Goal: Information Seeking & Learning: Learn about a topic

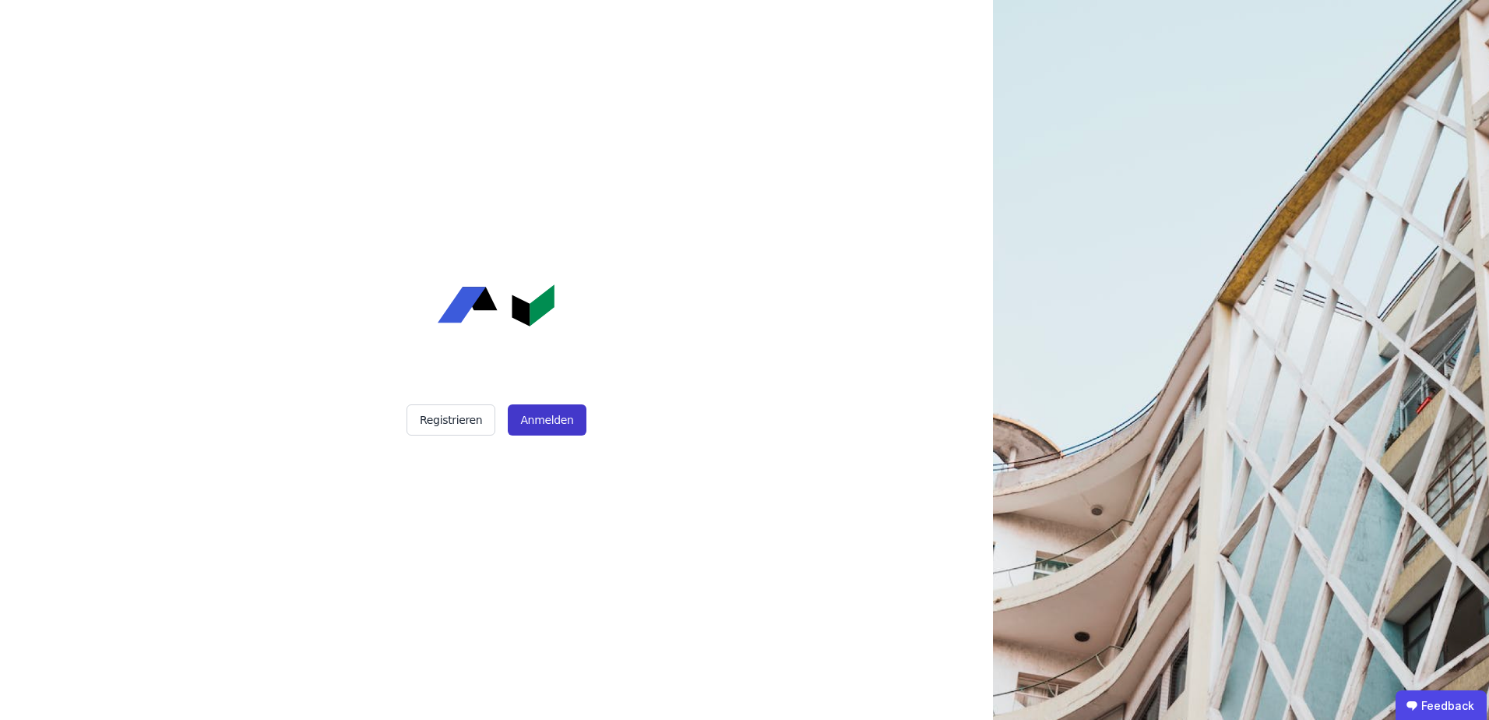
click at [535, 421] on button "Anmelden" at bounding box center [547, 419] width 78 height 31
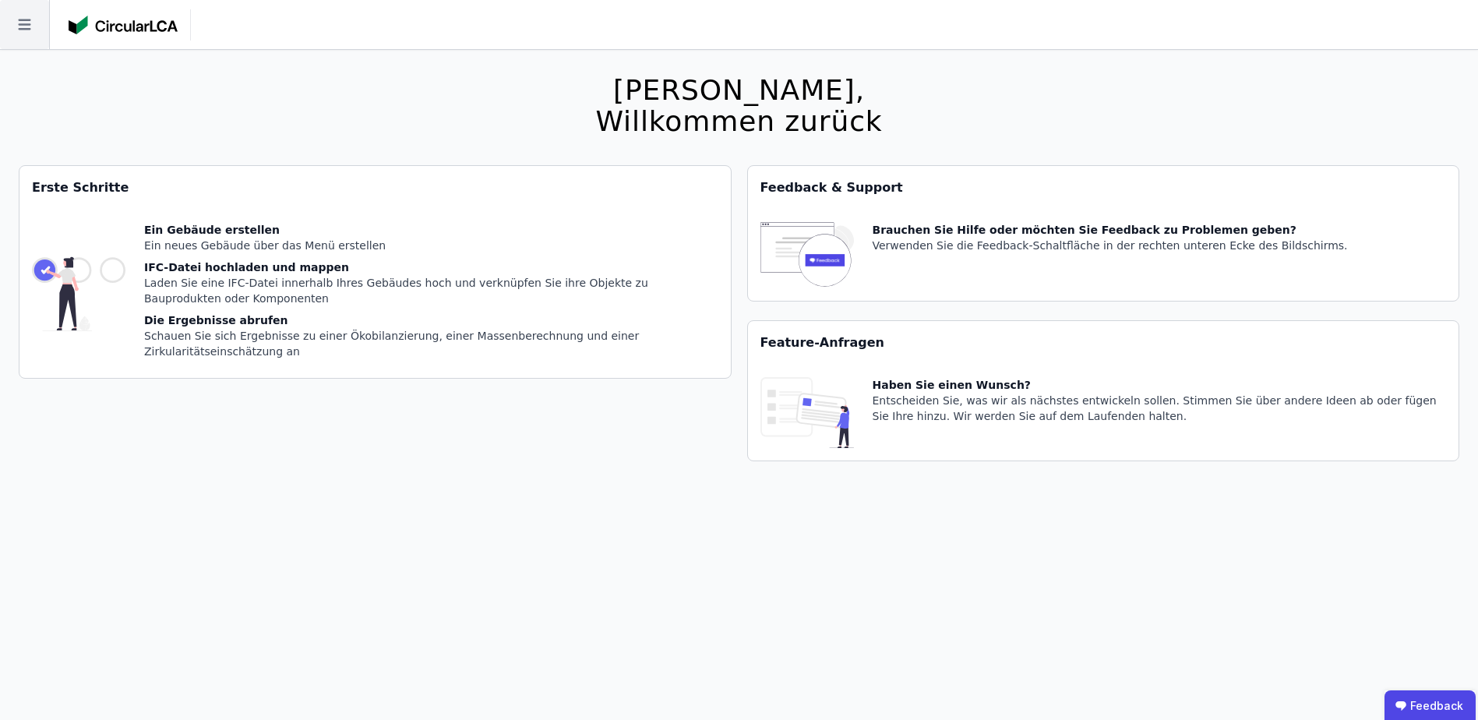
click at [24, 34] on icon at bounding box center [24, 24] width 49 height 49
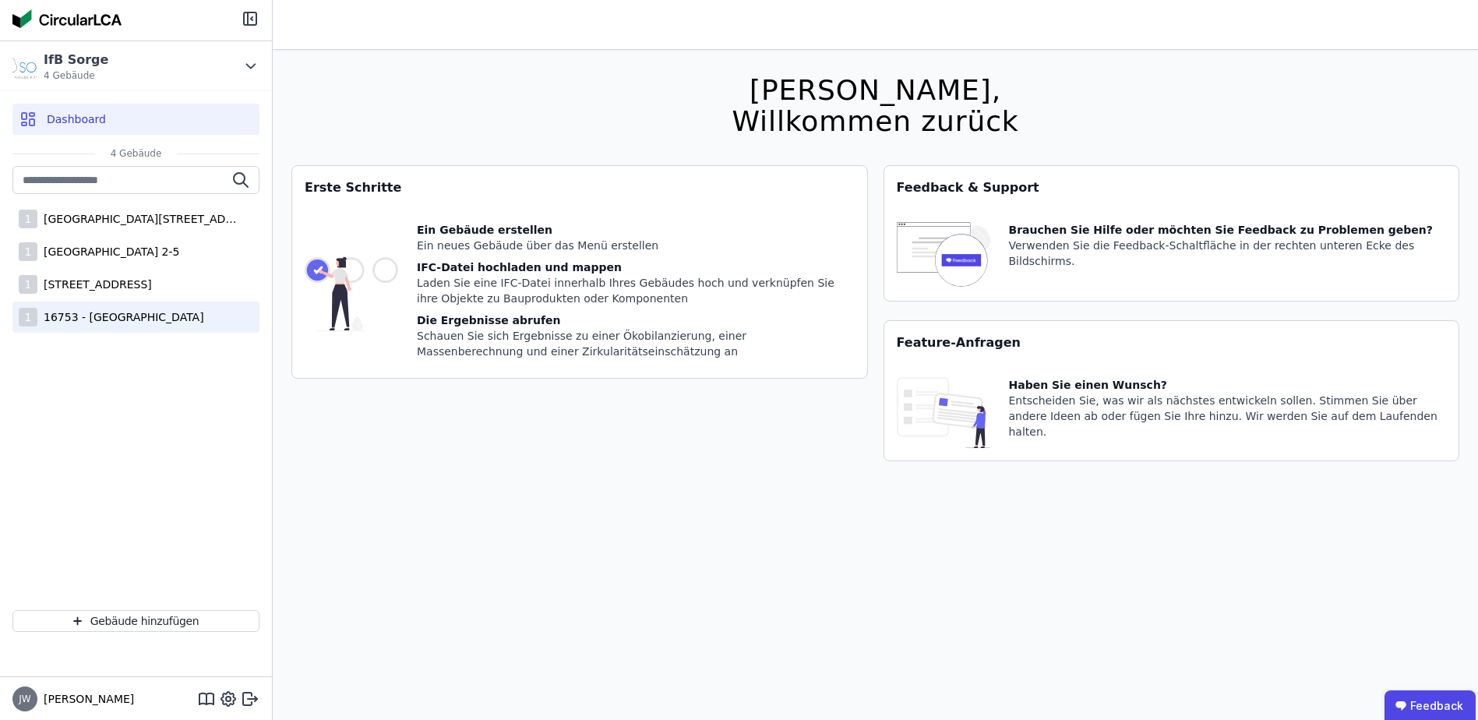
click at [106, 319] on div "16753 - [GEOGRAPHIC_DATA]" at bounding box center [120, 317] width 167 height 16
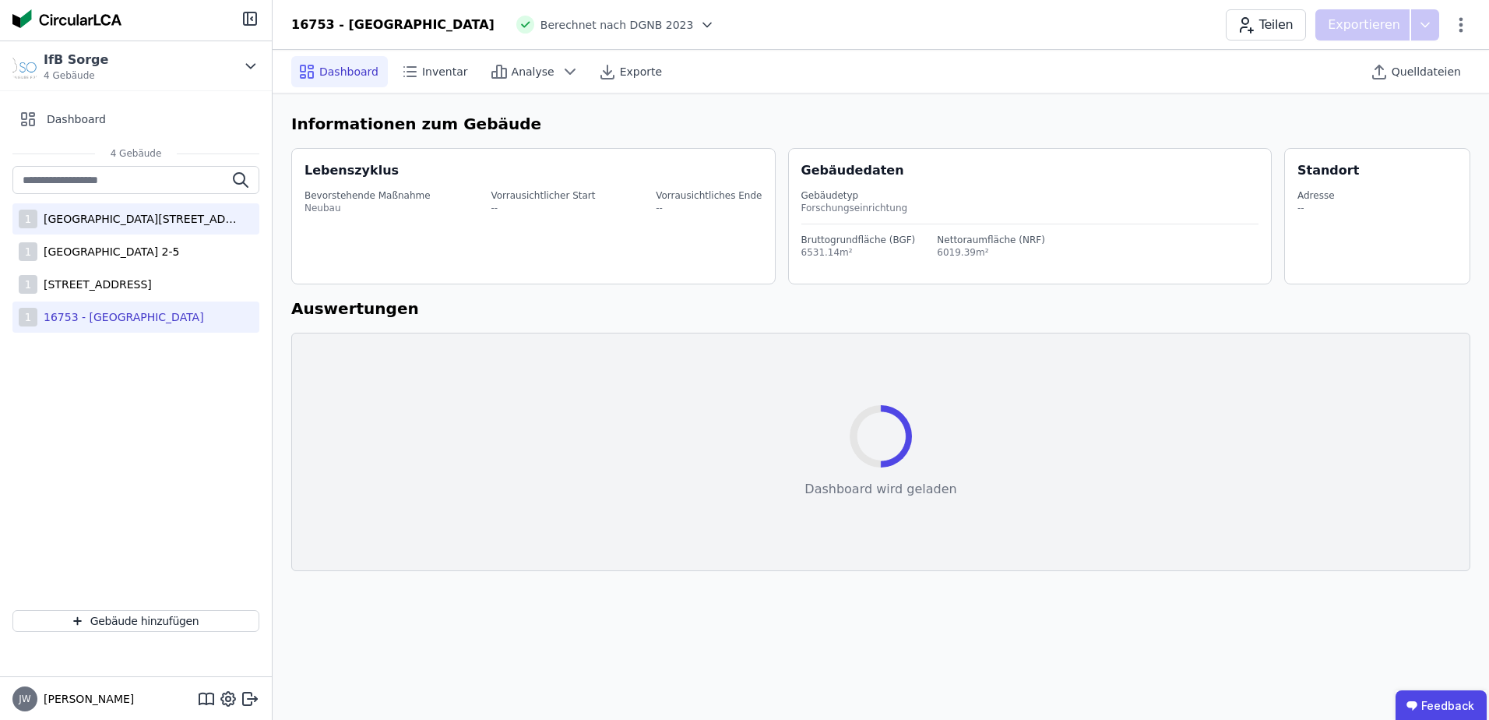
click at [90, 213] on div "[GEOGRAPHIC_DATA][STREET_ADDRESS]" at bounding box center [138, 219] width 203 height 16
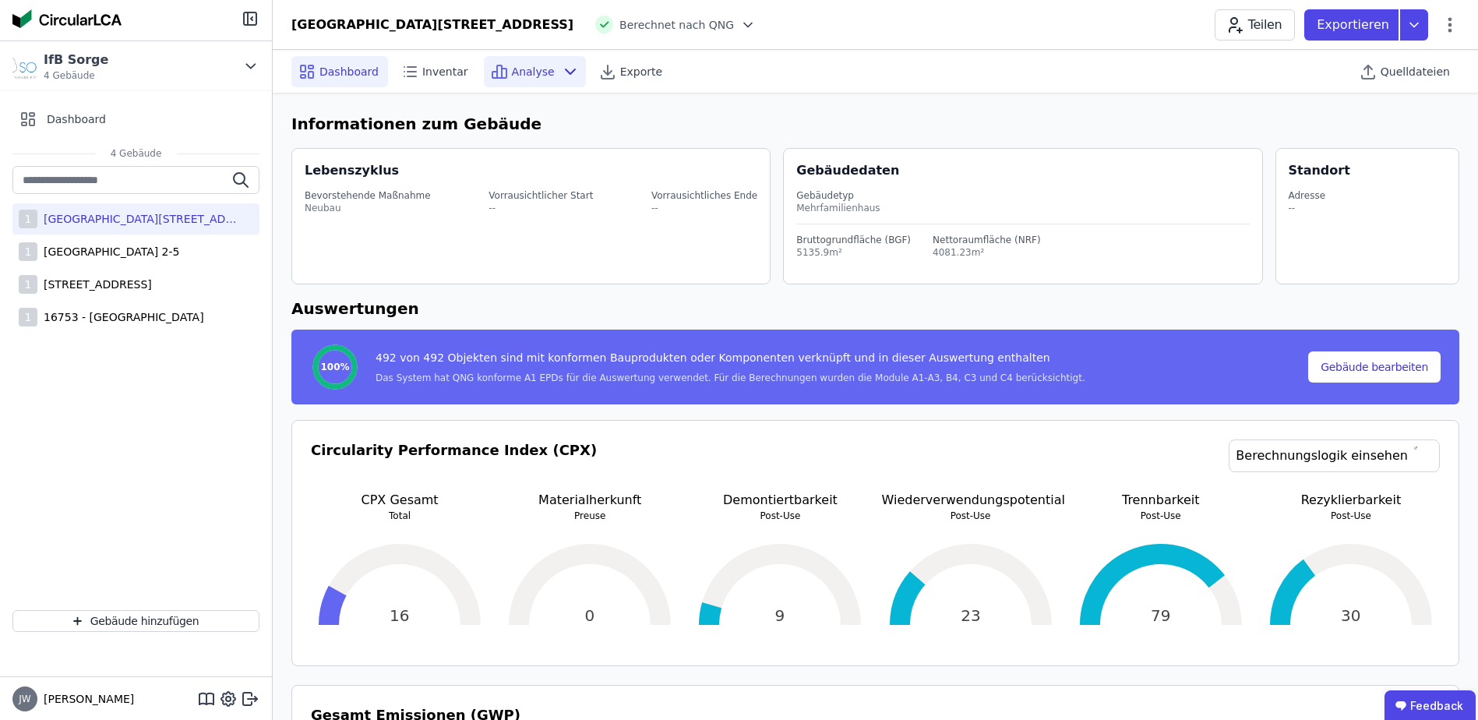
click at [539, 72] on span "Analyse" at bounding box center [533, 72] width 43 height 16
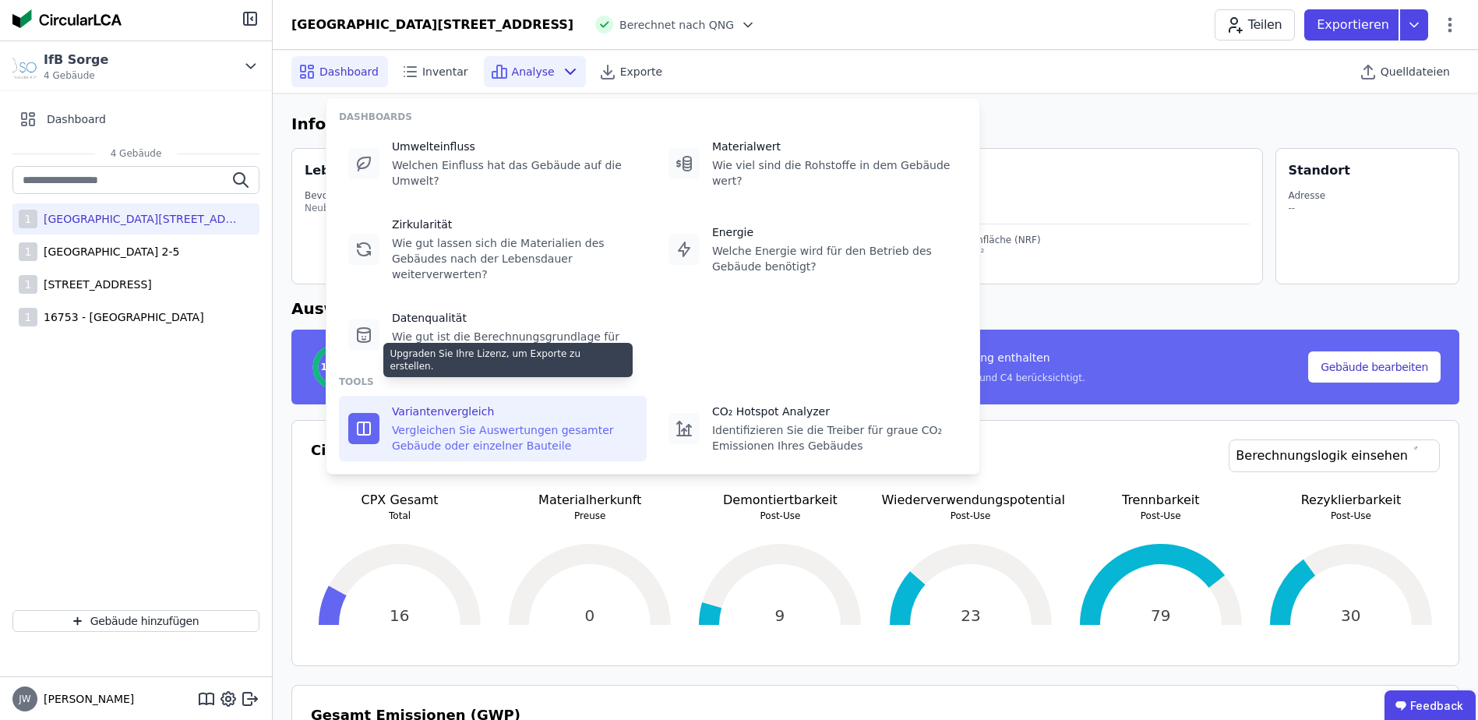
click at [491, 404] on div "Variantenvergleich" at bounding box center [514, 412] width 245 height 16
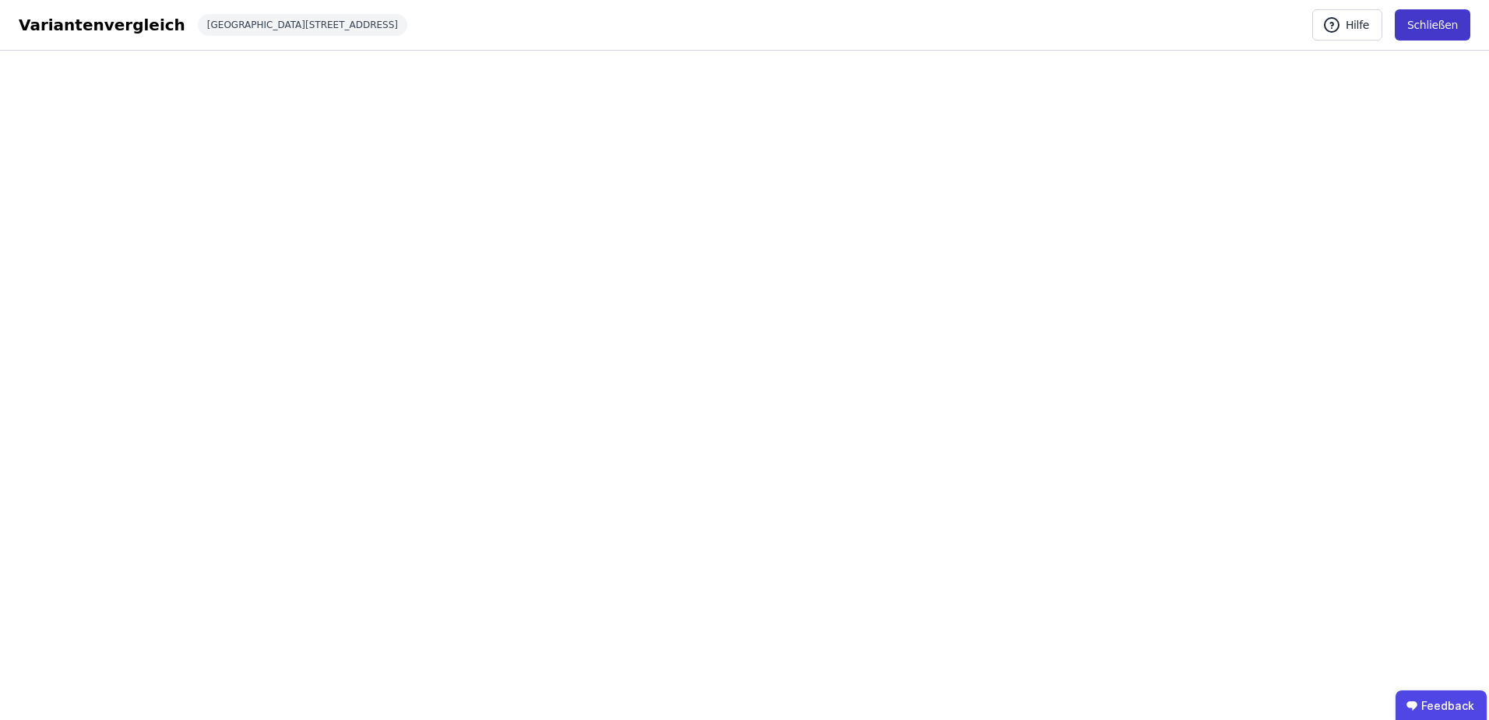
click at [1426, 25] on button "Schließen" at bounding box center [1433, 24] width 76 height 31
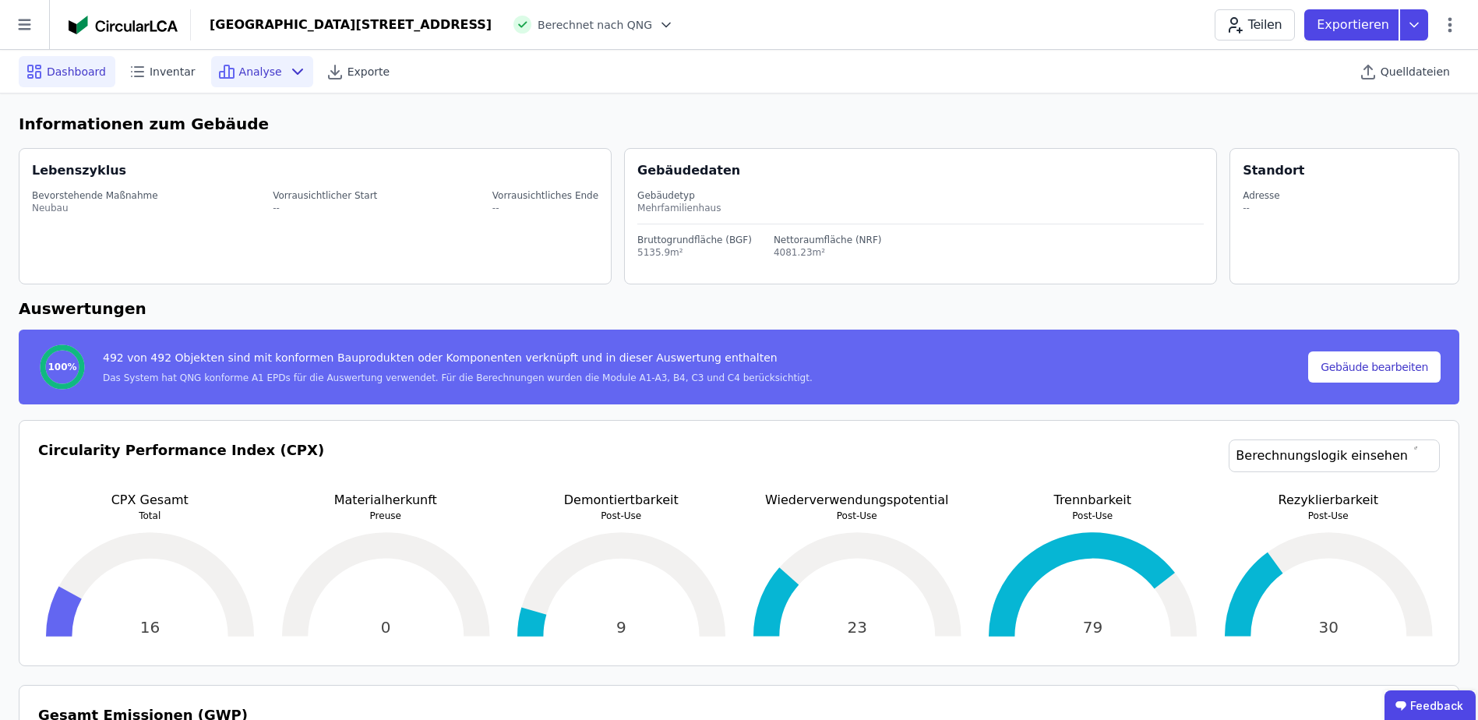
click at [262, 70] on span "Analyse" at bounding box center [260, 72] width 43 height 16
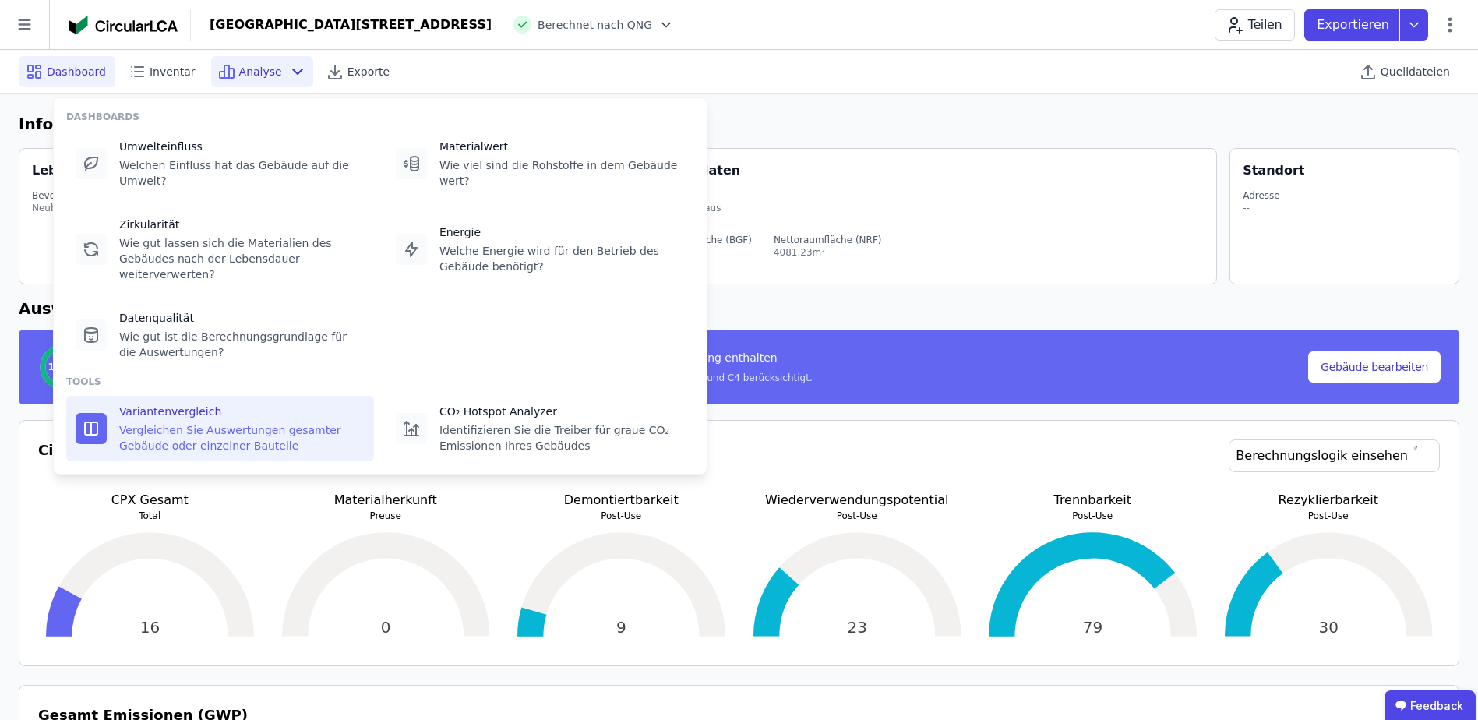
click at [232, 404] on div "Variantenvergleich Vergleichen Sie Auswertungen gesamter Gebäude oder einzelner…" at bounding box center [241, 429] width 245 height 50
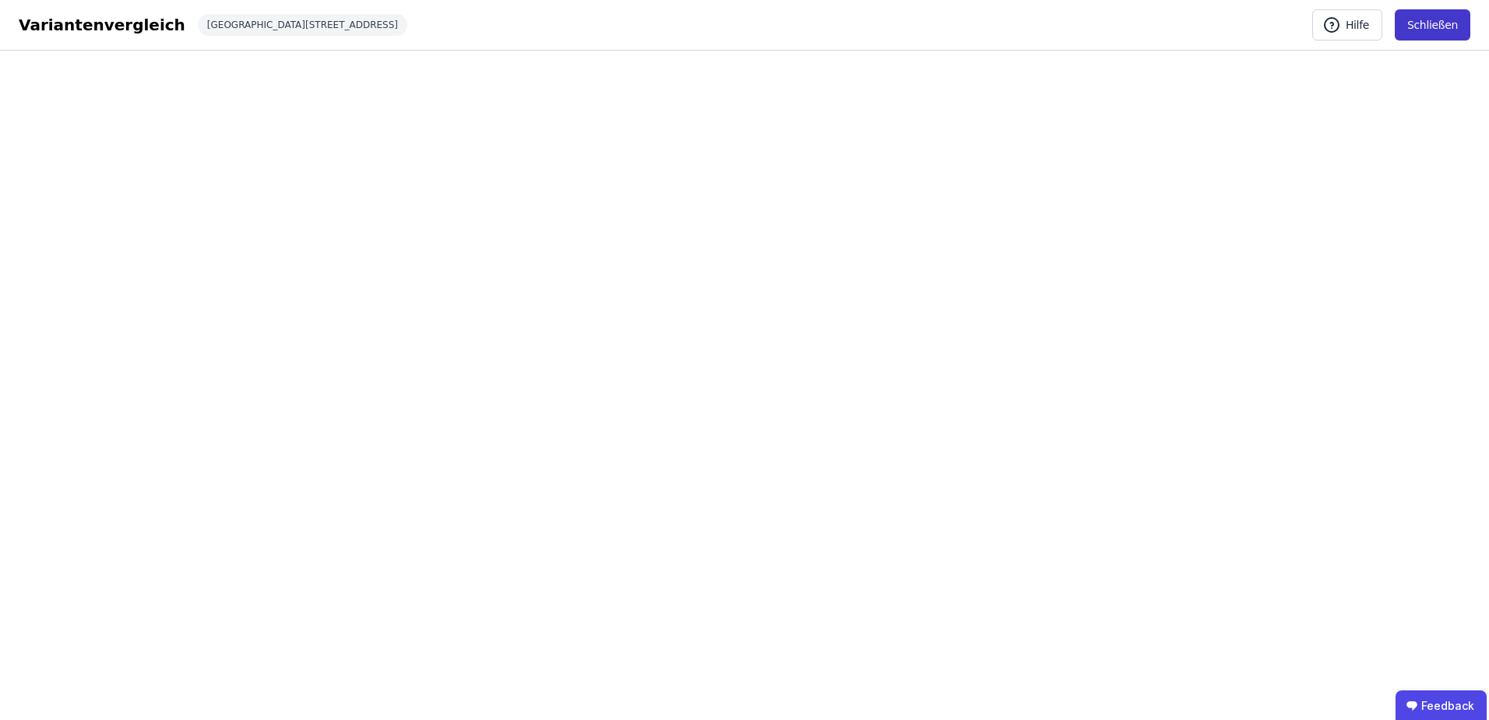
click at [1424, 33] on button "Schließen" at bounding box center [1433, 24] width 76 height 31
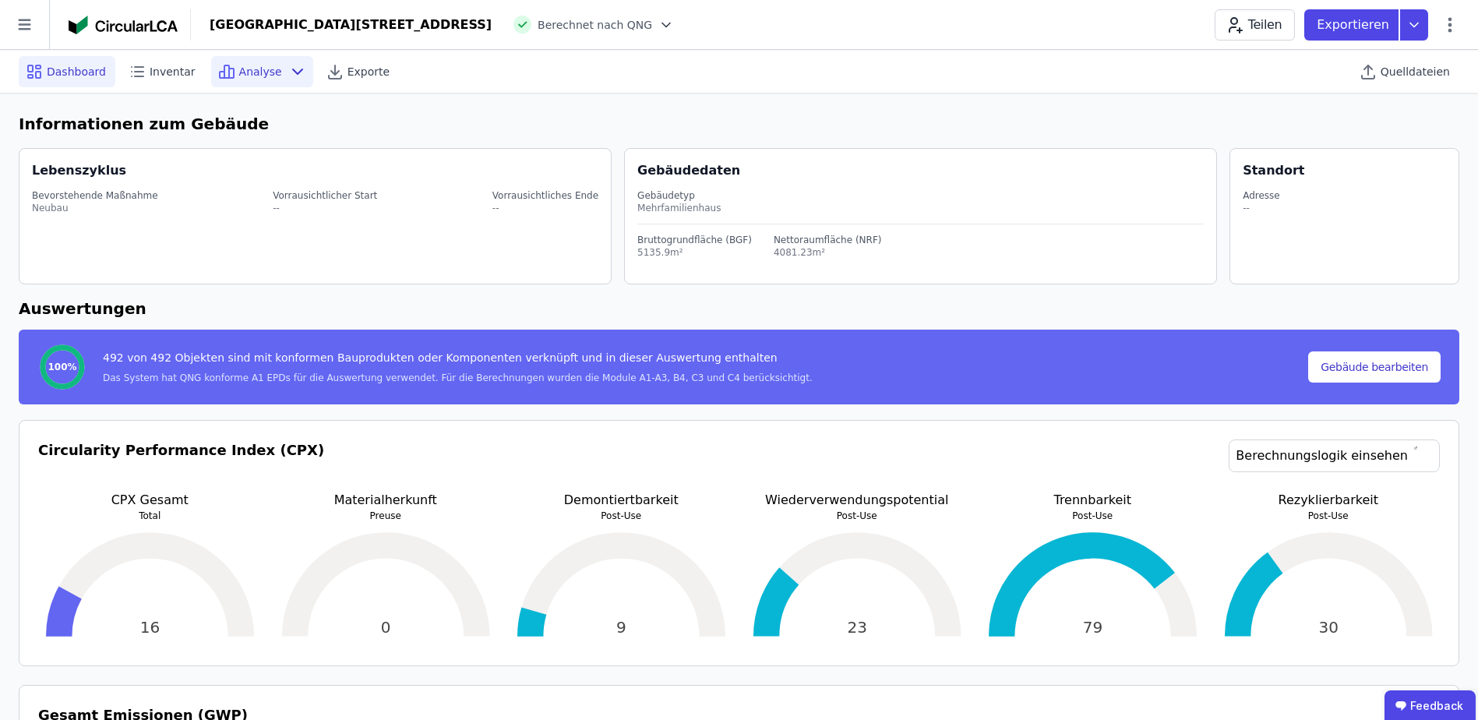
click at [250, 66] on span "Analyse" at bounding box center [260, 72] width 43 height 16
click at [278, 305] on h6 "Auswertungen" at bounding box center [739, 308] width 1440 height 23
click at [17, 35] on icon at bounding box center [24, 24] width 49 height 49
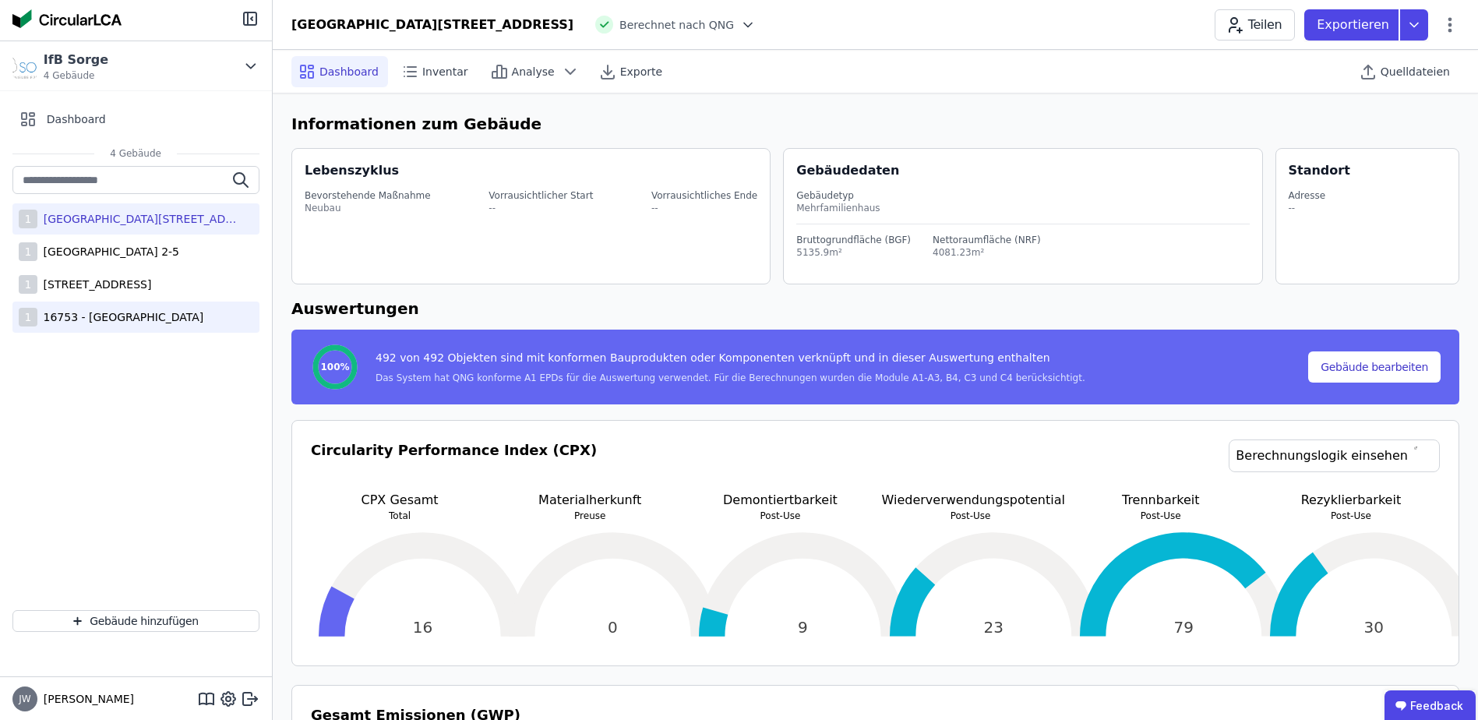
click at [86, 316] on div "16753 - [GEOGRAPHIC_DATA]" at bounding box center [120, 317] width 167 height 16
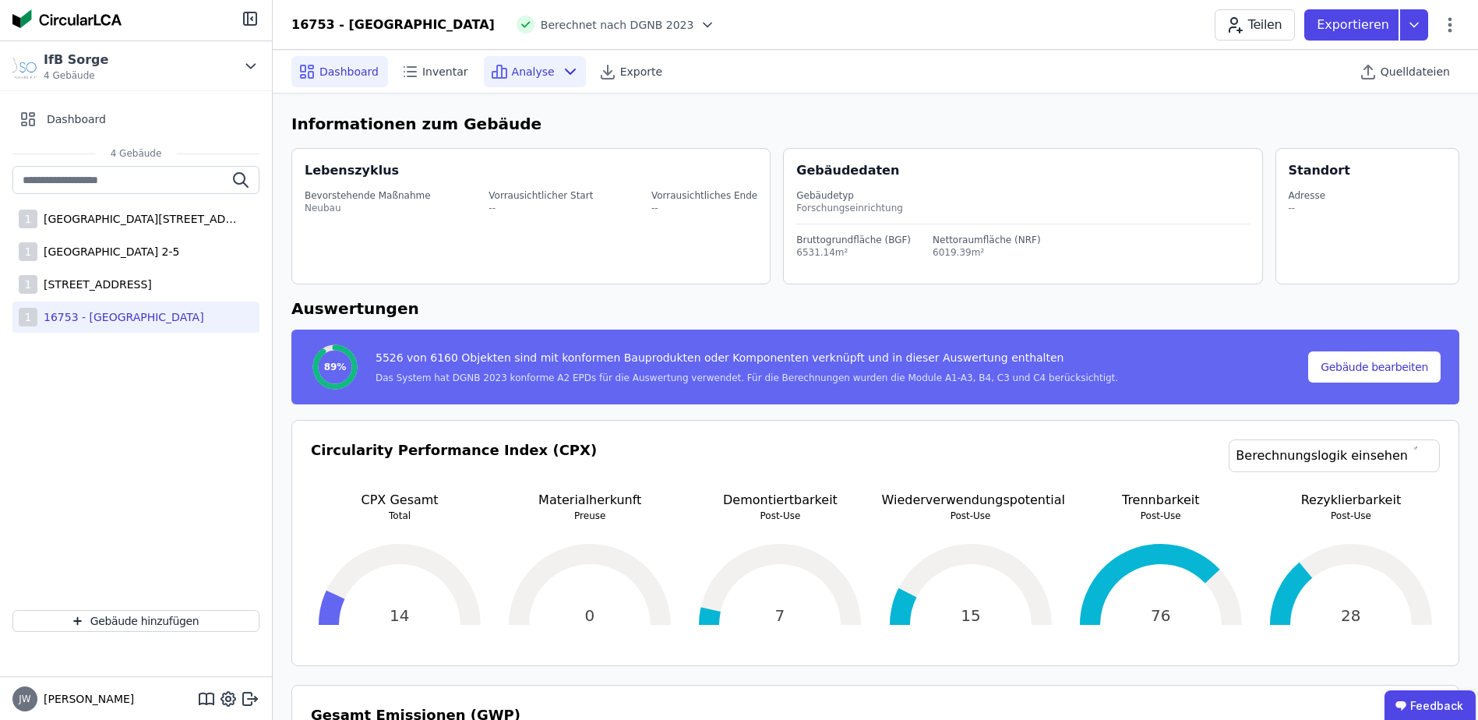
click at [515, 77] on span "Analyse" at bounding box center [533, 72] width 43 height 16
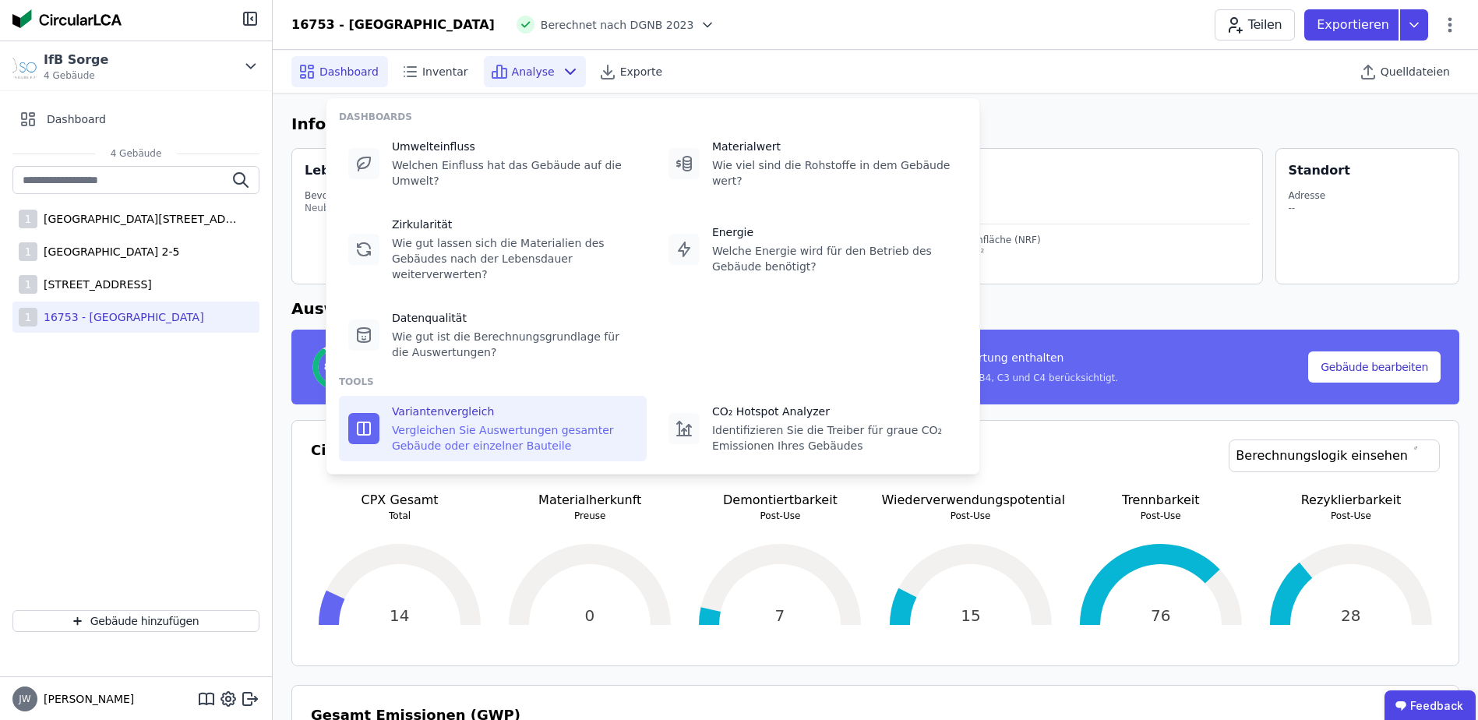
click at [446, 404] on div "Variantenvergleich" at bounding box center [514, 412] width 245 height 16
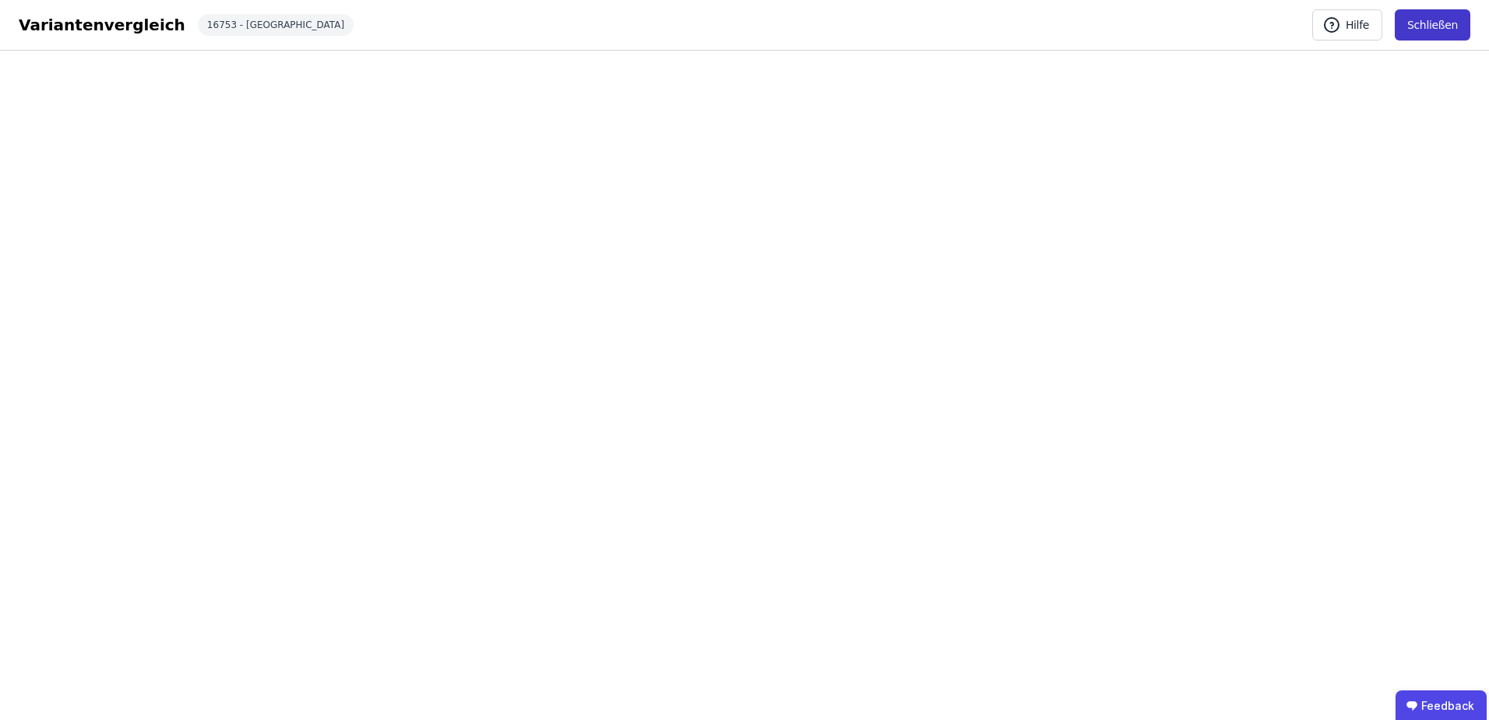
click at [1422, 17] on button "Schließen" at bounding box center [1433, 24] width 76 height 31
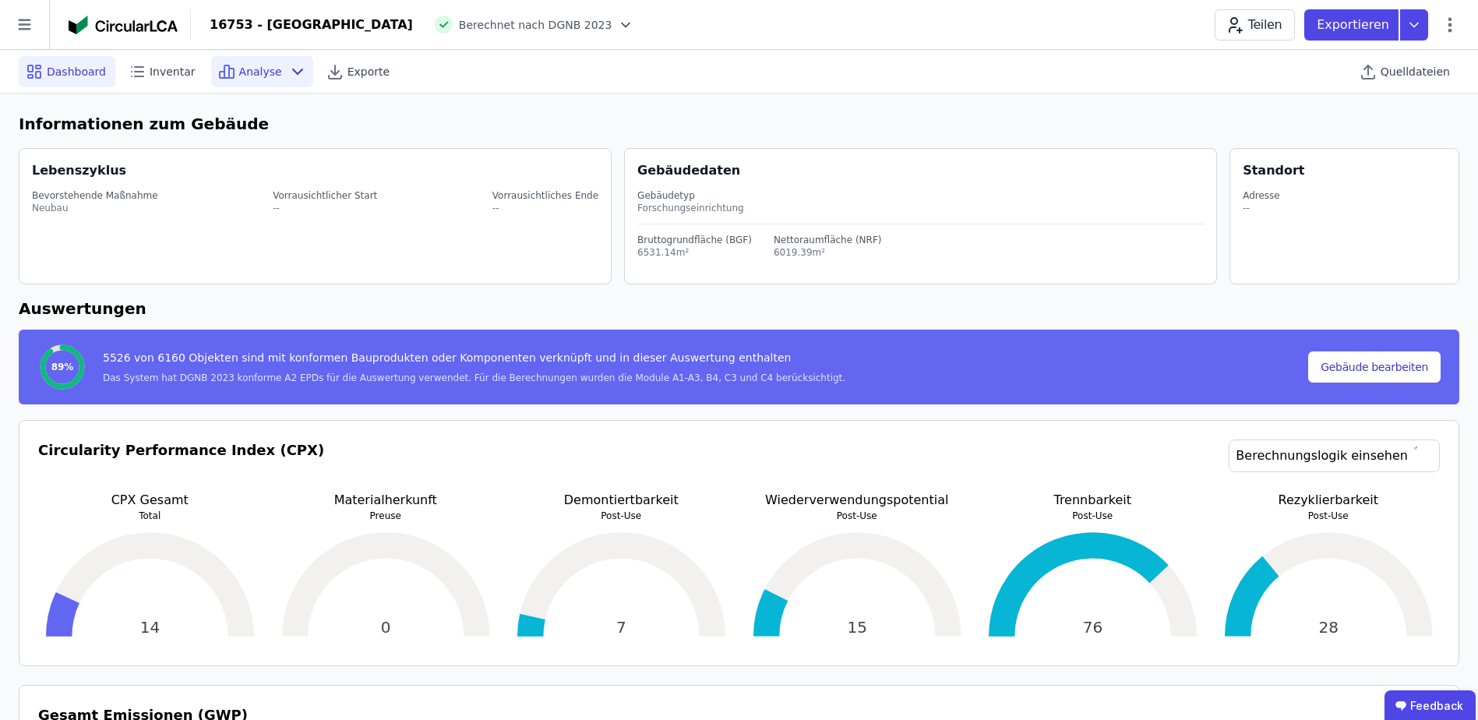
click at [259, 73] on span "Analyse" at bounding box center [260, 72] width 43 height 16
